Goal: Book appointment/travel/reservation

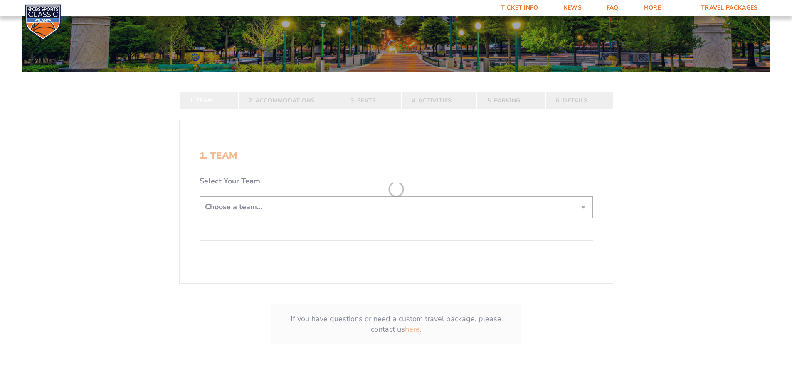
scroll to position [166, 0]
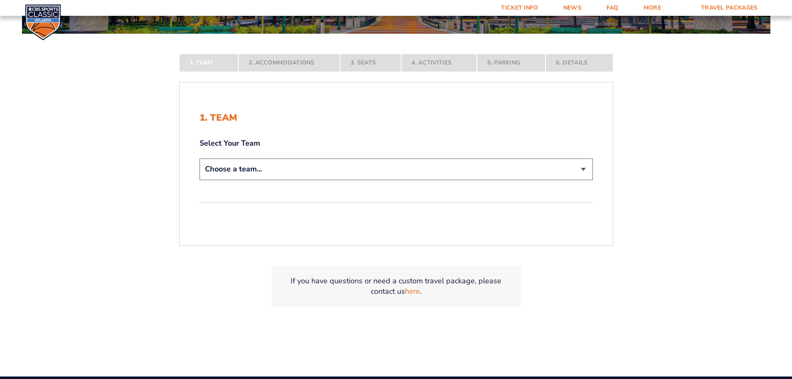
click at [284, 170] on select "Choose a team... [US_STATE] Wildcats [US_STATE] State Buckeyes [US_STATE] Tar H…" at bounding box center [396, 168] width 393 height 21
select select "12956"
click at [200, 180] on select "Choose a team... [US_STATE] Wildcats [US_STATE] State Buckeyes [US_STATE] Tar H…" at bounding box center [396, 168] width 393 height 21
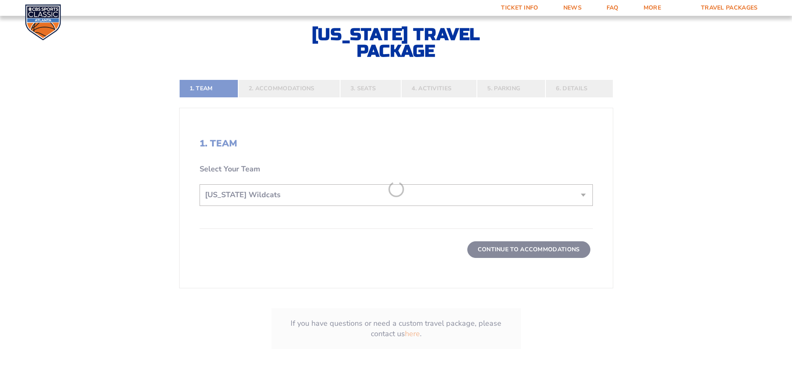
scroll to position [249, 0]
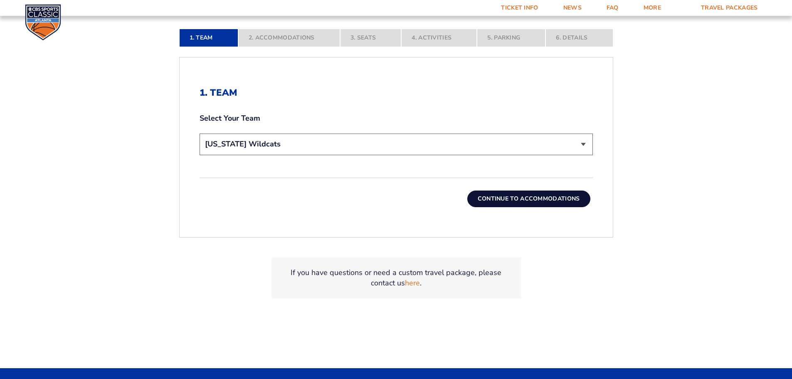
click at [497, 198] on button "Continue To Accommodations" at bounding box center [528, 198] width 123 height 17
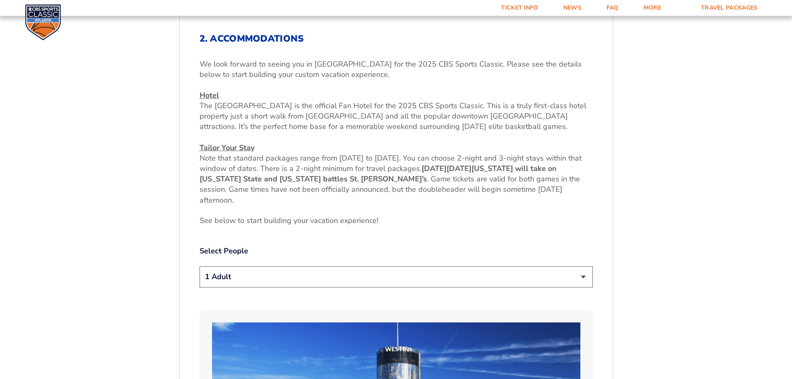
scroll to position [304, 0]
click at [287, 274] on select "1 Adult 2 Adults 3 Adults 4 Adults 2 Adults + 1 Child 2 Adults + 2 Children 2 A…" at bounding box center [396, 276] width 393 height 21
select select "2 Adults"
click at [200, 266] on select "1 Adult 2 Adults 3 Adults 4 Adults 2 Adults + 1 Child 2 Adults + 2 Children 2 A…" at bounding box center [396, 276] width 393 height 21
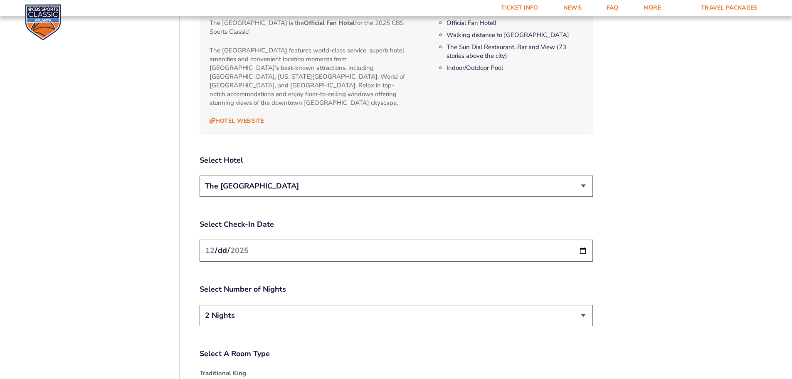
scroll to position [969, 0]
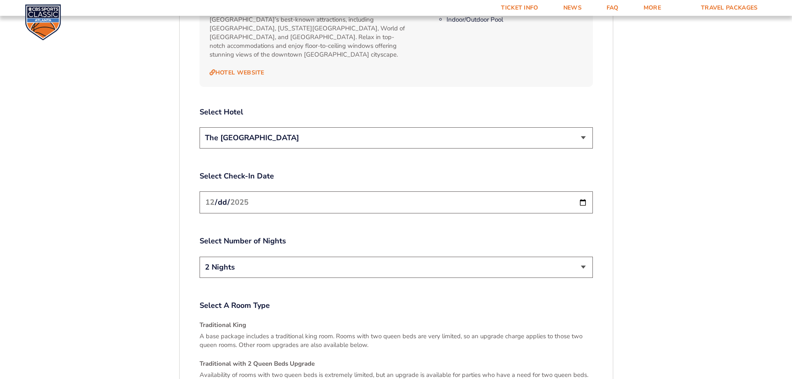
click at [260, 127] on select "The [GEOGRAPHIC_DATA]" at bounding box center [396, 137] width 393 height 21
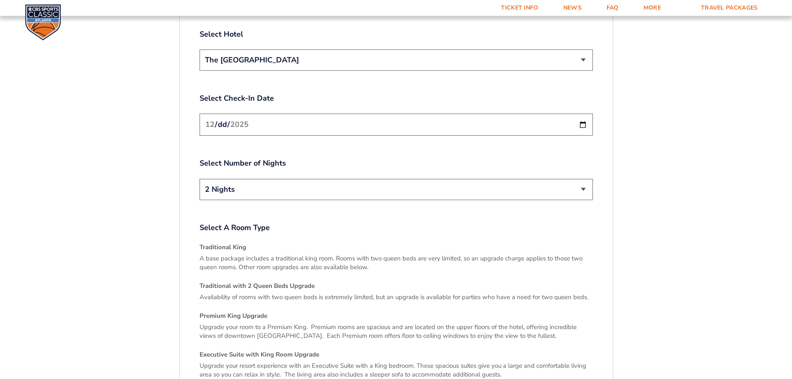
scroll to position [1052, 0]
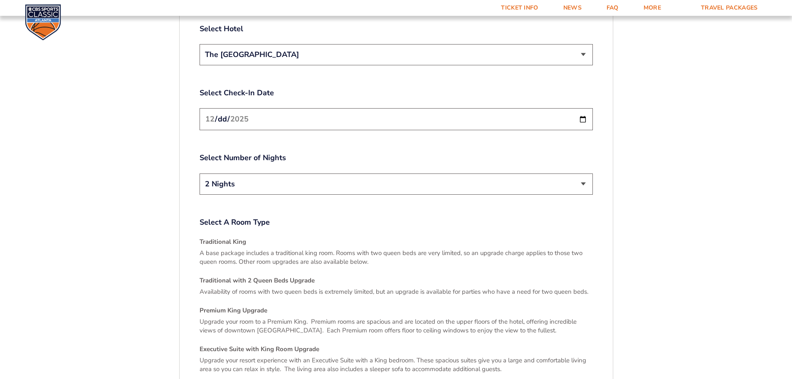
click at [285, 175] on select "2 Nights 3 Nights" at bounding box center [396, 183] width 393 height 21
click at [200, 173] on select "2 Nights 3 Nights" at bounding box center [396, 183] width 393 height 21
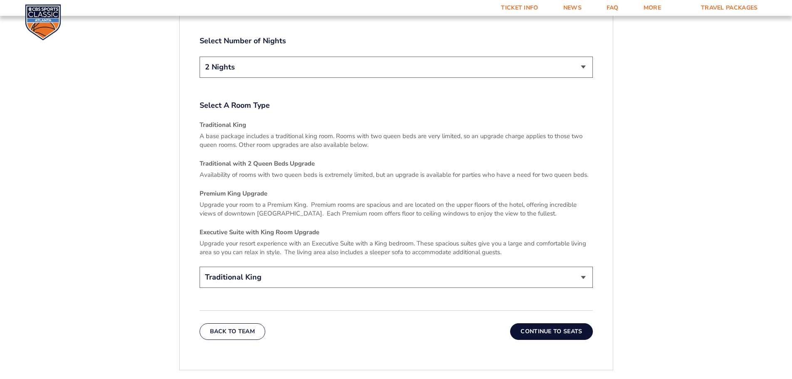
scroll to position [1177, 0]
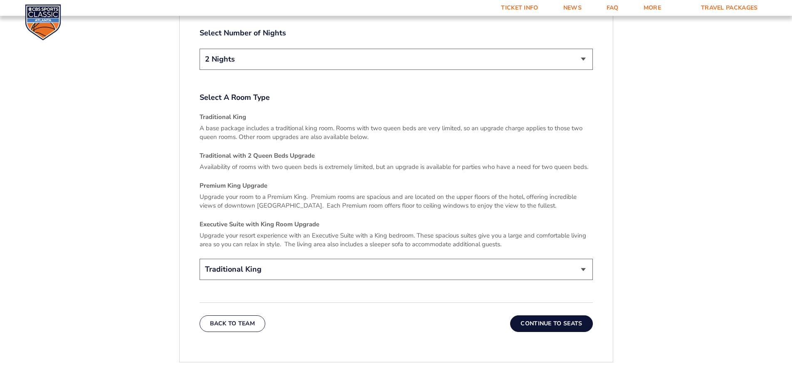
click at [260, 265] on select "Traditional King Traditional with 2 Queen Beds Upgrade (+$45 per night) Premium…" at bounding box center [396, 269] width 393 height 21
select select "Traditional with 2 Queen Beds Upgrade"
click at [200, 259] on select "Traditional King Traditional with 2 Queen Beds Upgrade (+$45 per night) Premium…" at bounding box center [396, 269] width 393 height 21
click at [555, 316] on button "Continue To Seats" at bounding box center [551, 323] width 82 height 17
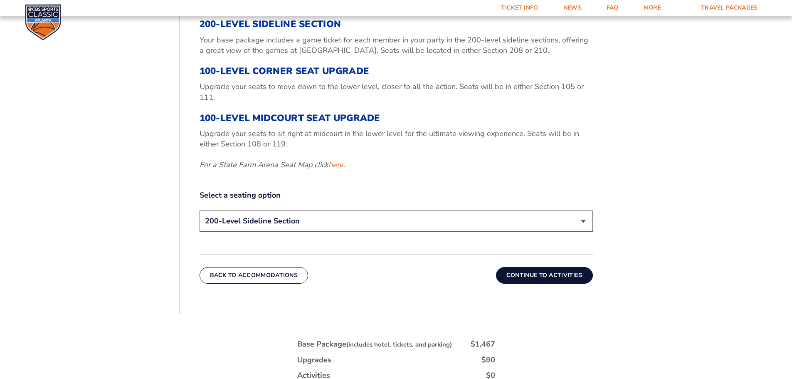
scroll to position [345, 0]
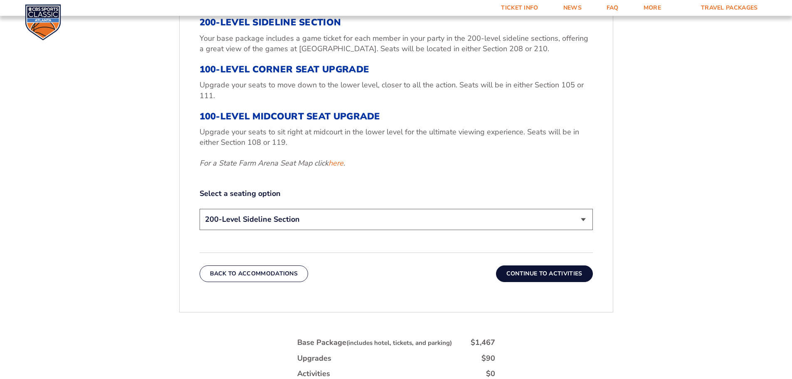
click at [265, 222] on select "200-Level Sideline Section 100-Level Corner Seat Upgrade (+$120 per person) 100…" at bounding box center [396, 219] width 393 height 21
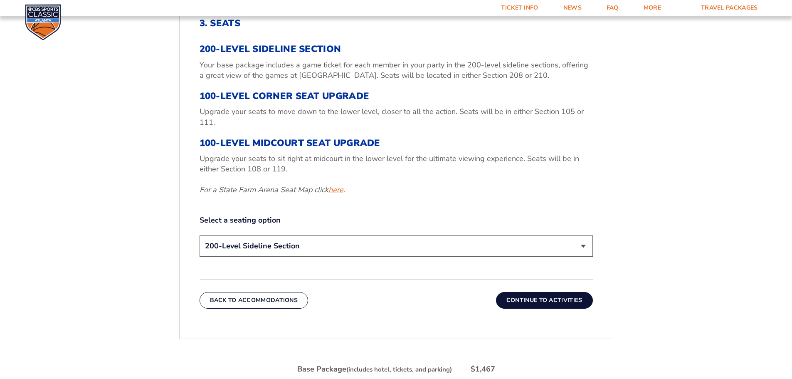
scroll to position [304, 0]
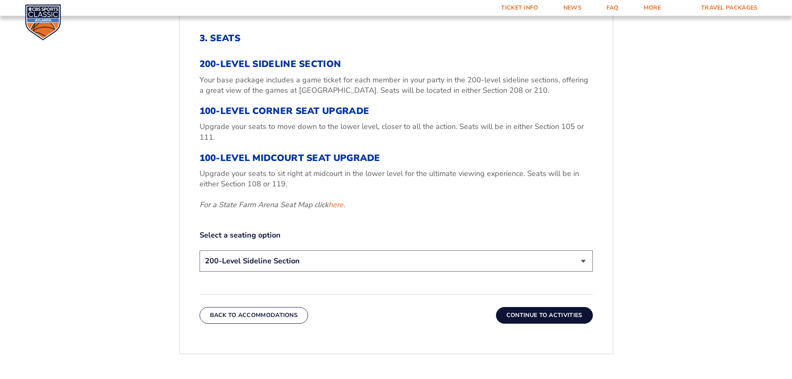
click at [526, 315] on button "Continue To Activities" at bounding box center [544, 315] width 97 height 17
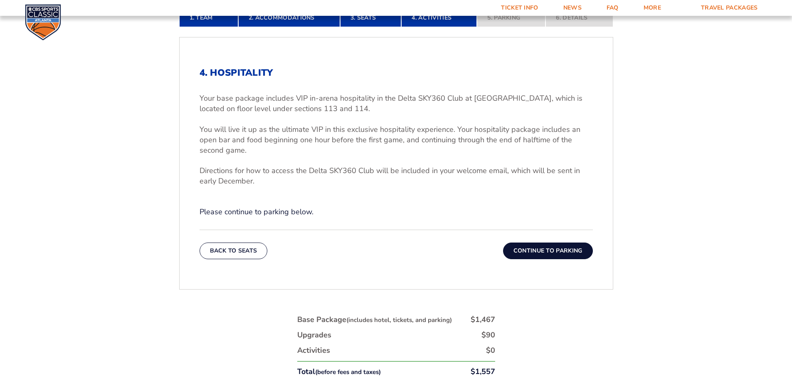
scroll to position [262, 0]
